Goal: Information Seeking & Learning: Learn about a topic

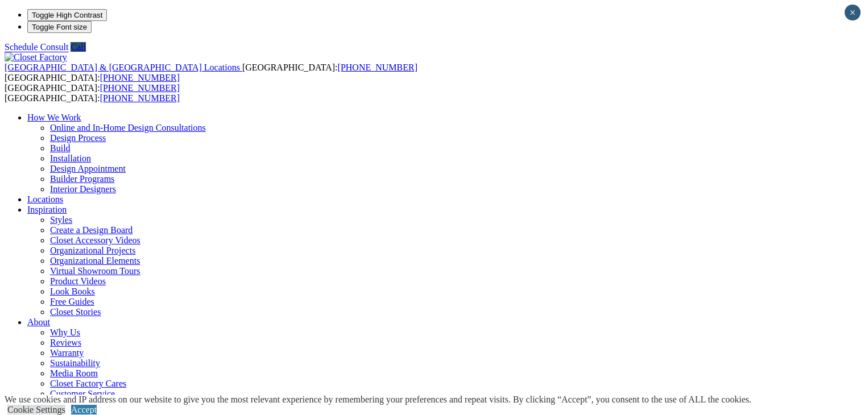
scroll to position [2, 0]
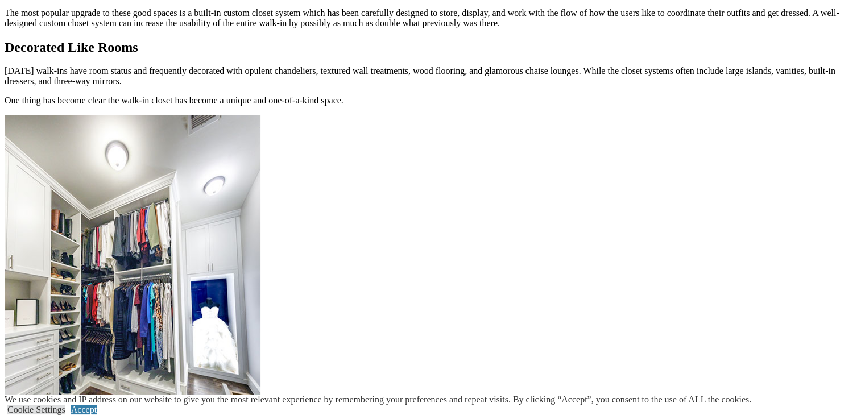
scroll to position [1365, 0]
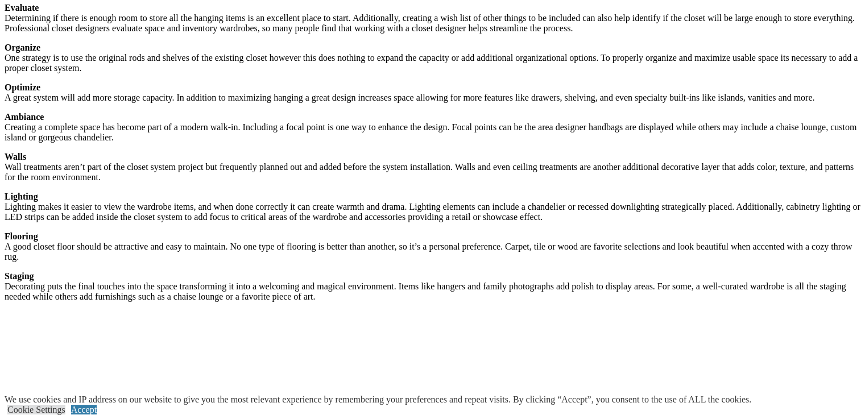
scroll to position [1649, 0]
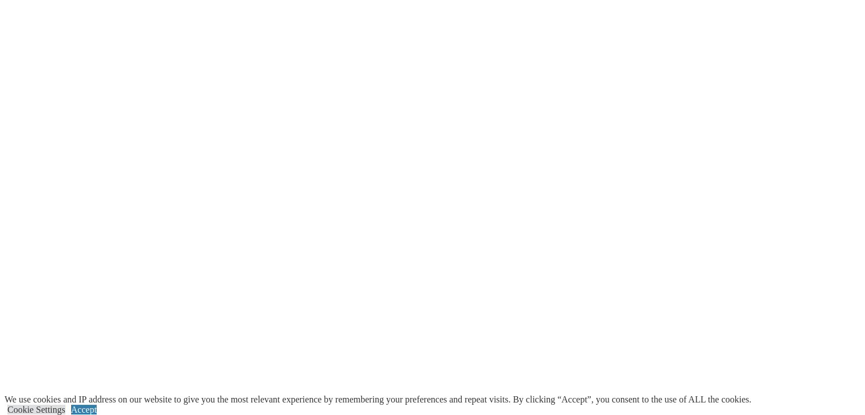
scroll to position [2161, 0]
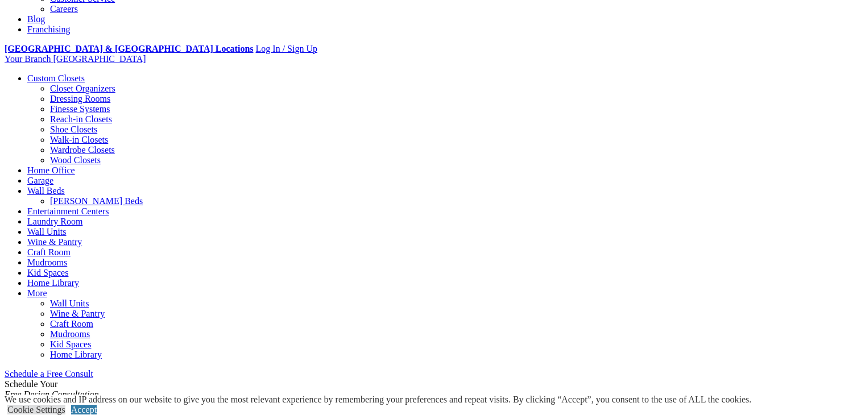
scroll to position [228, 0]
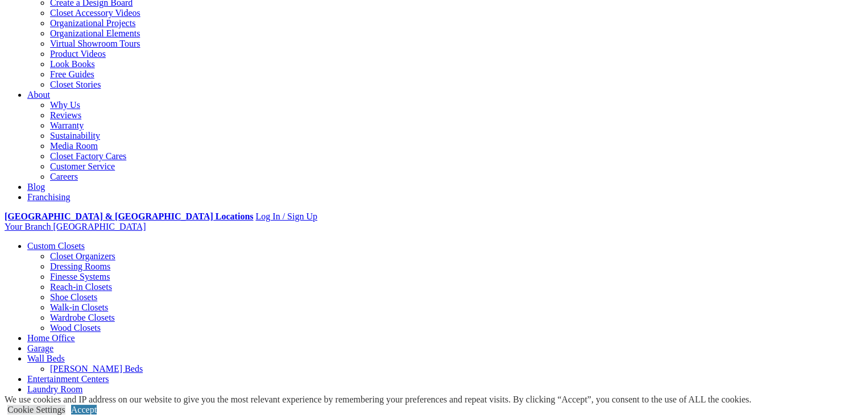
click at [95, 69] on link "Look Books" at bounding box center [72, 64] width 45 height 10
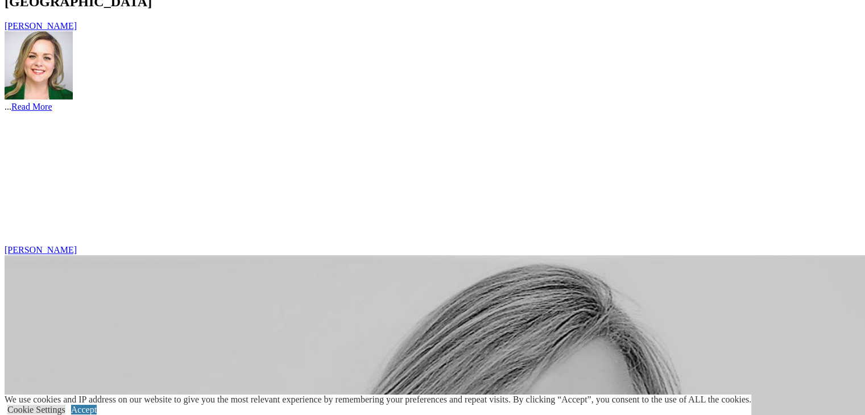
scroll to position [3697, 0]
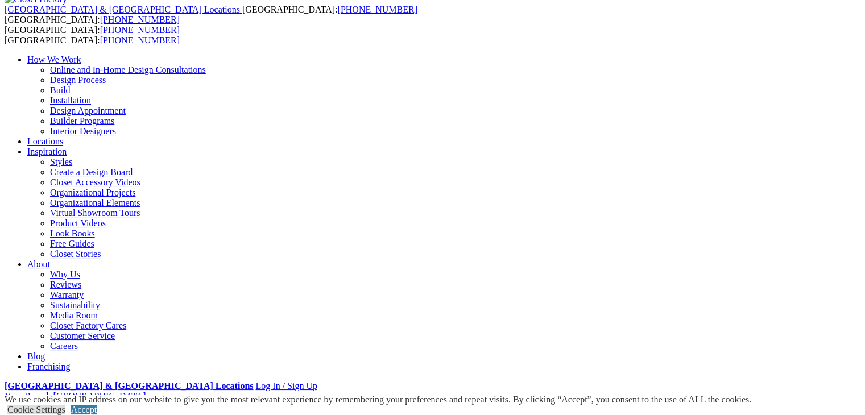
scroll to position [284, 0]
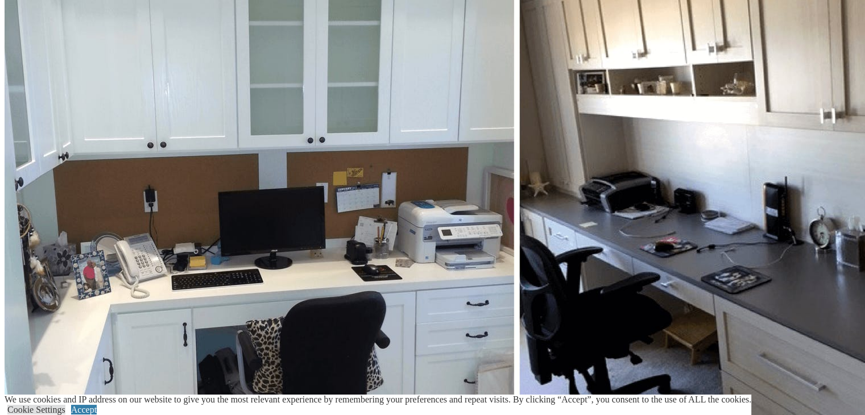
scroll to position [4599, 0]
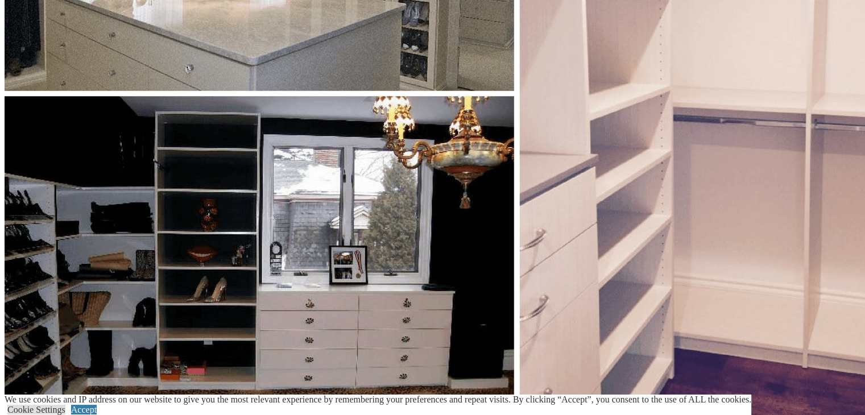
scroll to position [3039, 0]
